Goal: Information Seeking & Learning: Learn about a topic

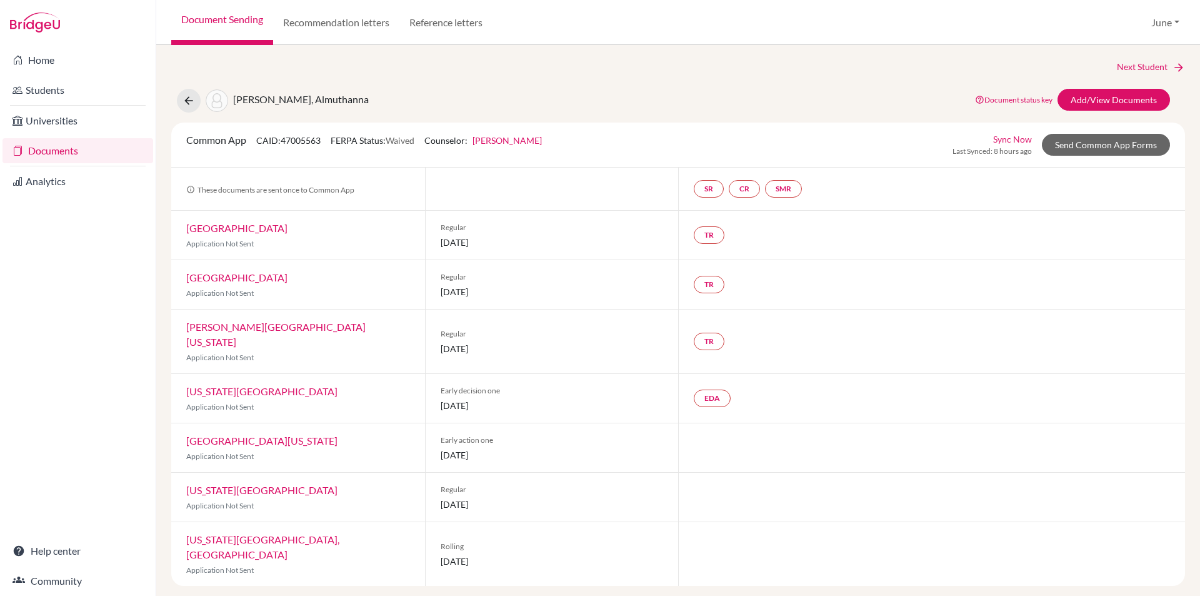
click at [48, 91] on link "Students" at bounding box center [78, 90] width 151 height 25
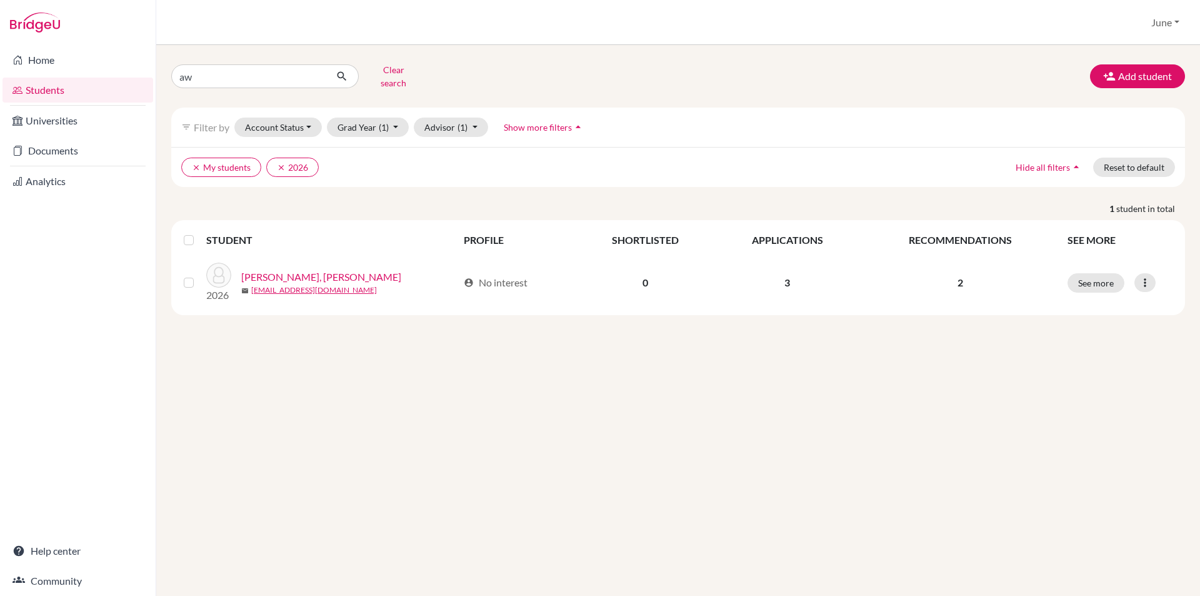
type input "aws"
click button "submit" at bounding box center [342, 76] width 33 height 24
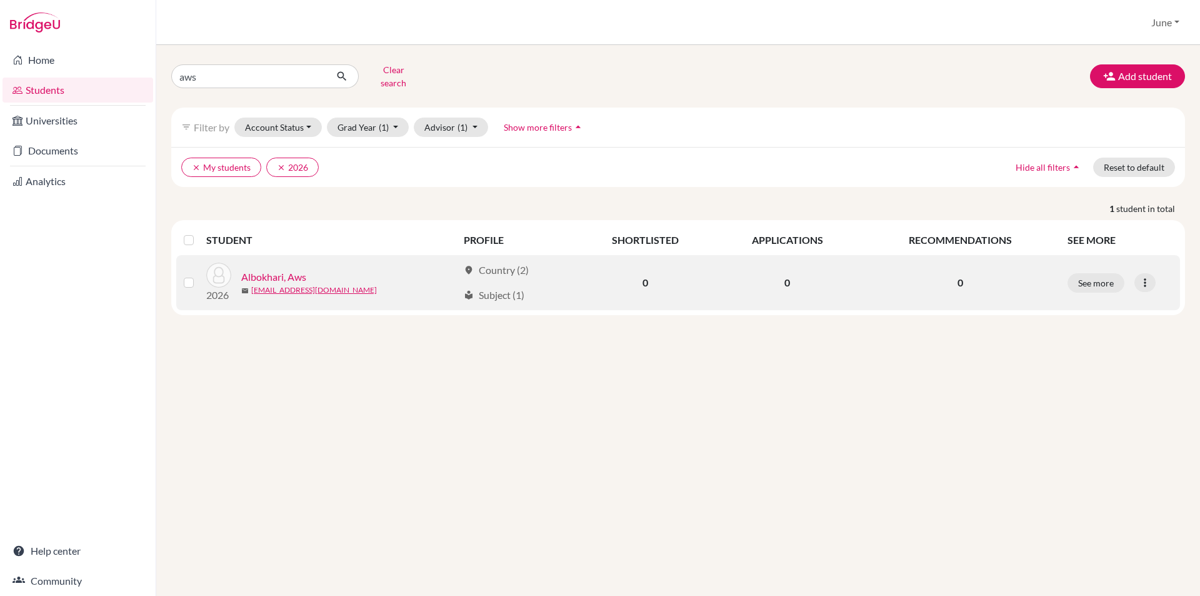
click at [292, 269] on link "Albokhari, Aws" at bounding box center [273, 276] width 65 height 15
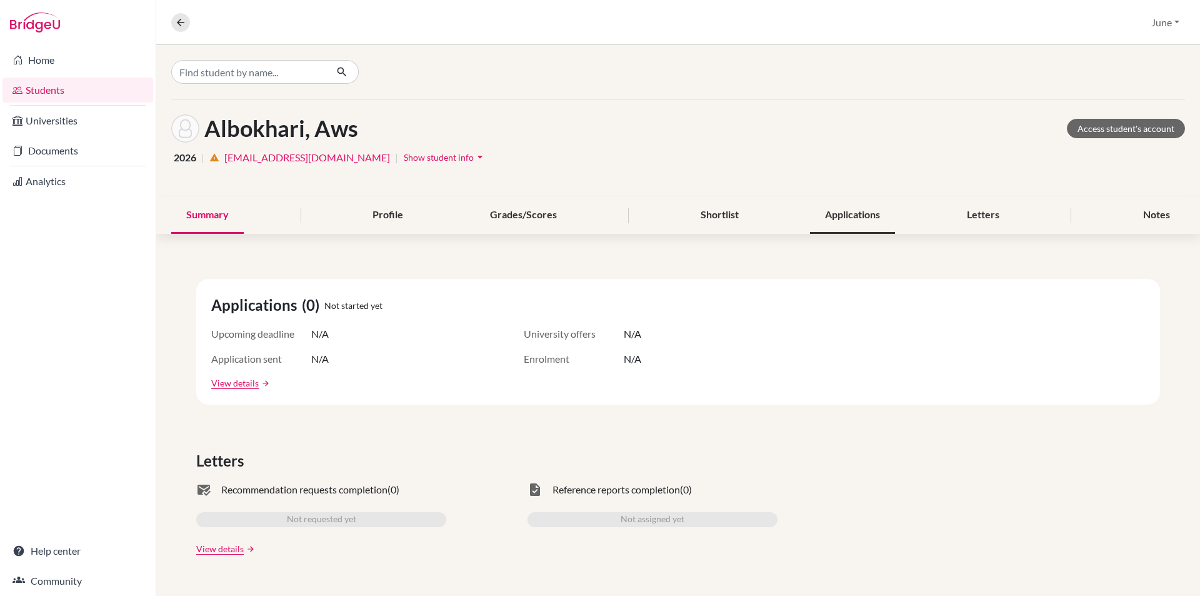
click at [844, 209] on div "Applications" at bounding box center [852, 215] width 85 height 37
